Goal: Find specific page/section: Find specific page/section

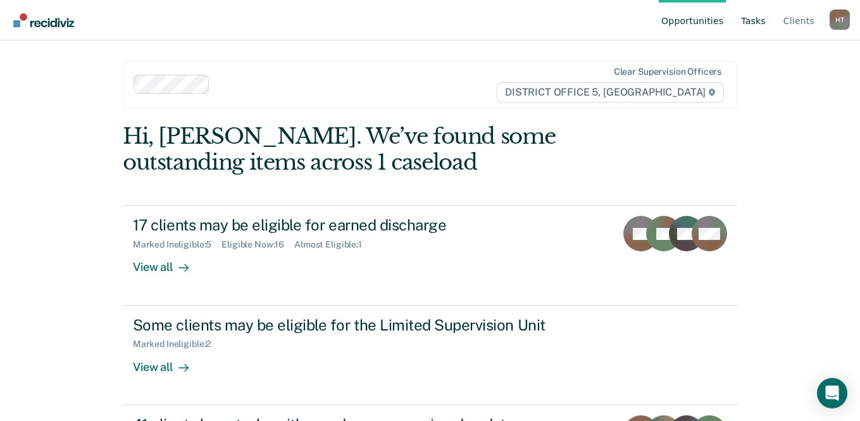
click at [752, 29] on link "Tasks" at bounding box center [753, 20] width 30 height 41
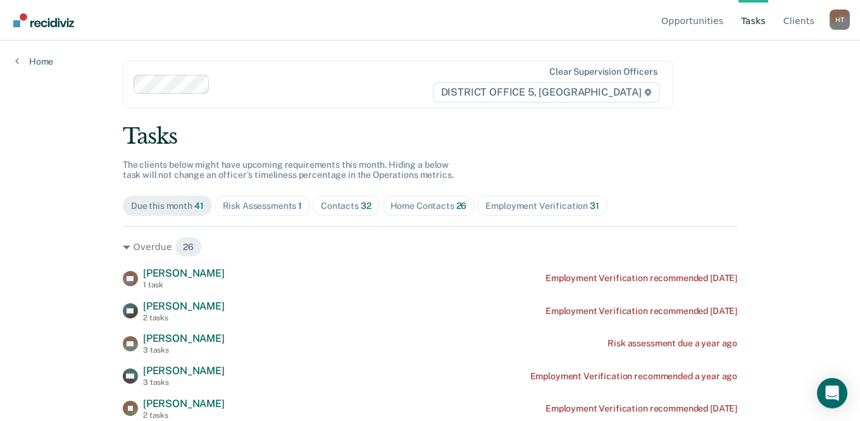
click at [362, 203] on span "32" at bounding box center [366, 206] width 11 height 10
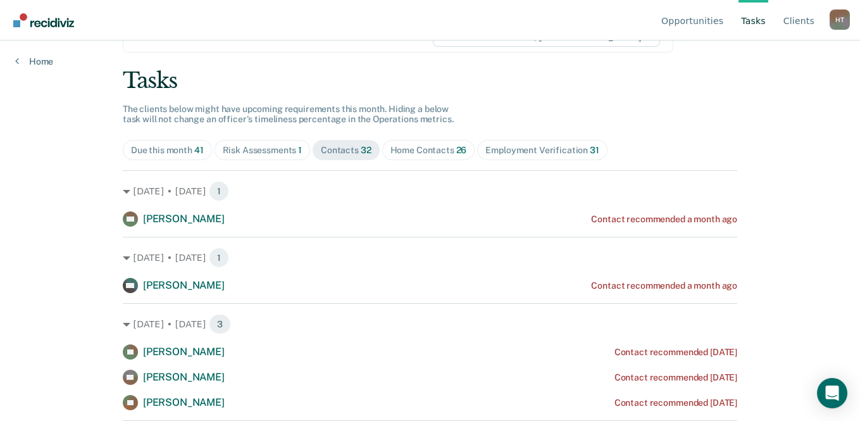
scroll to position [109, 0]
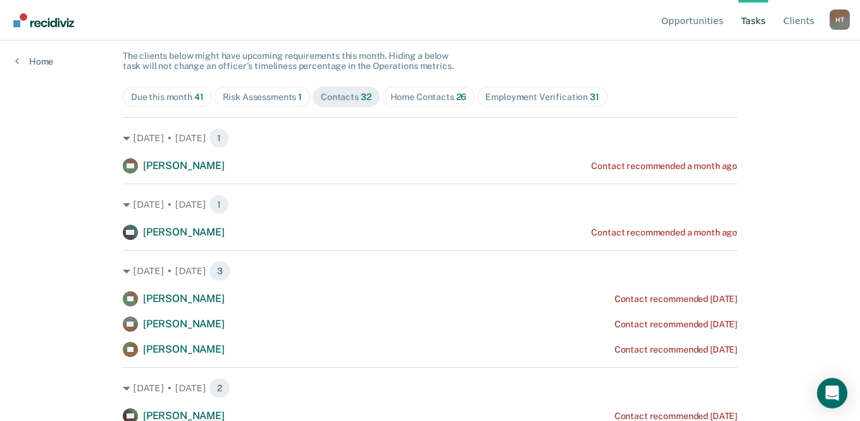
click at [430, 94] on div "Home Contacts 26" at bounding box center [428, 97] width 77 height 11
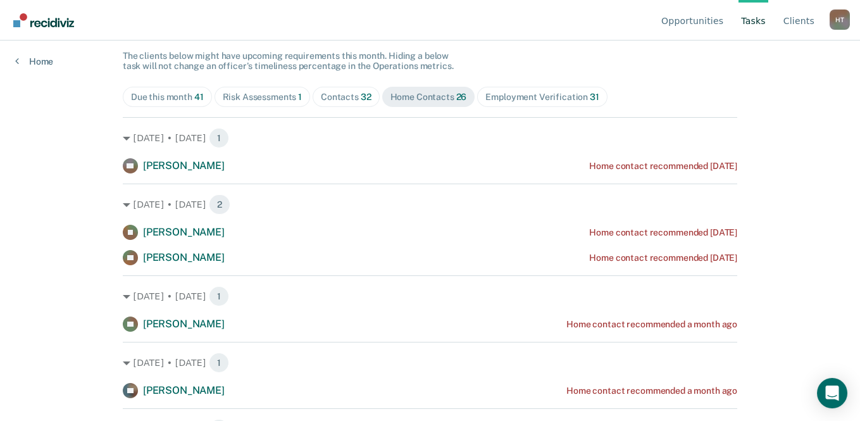
click at [351, 94] on div "Contacts 32" at bounding box center [346, 97] width 51 height 11
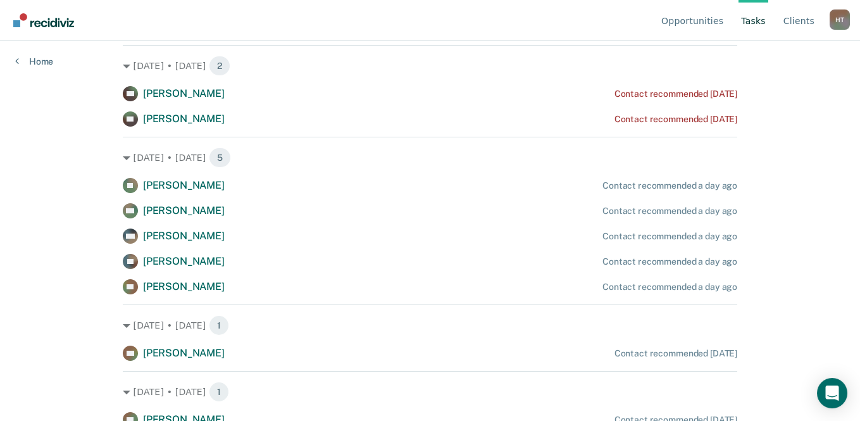
scroll to position [428, 0]
